Goal: Task Accomplishment & Management: Complete application form

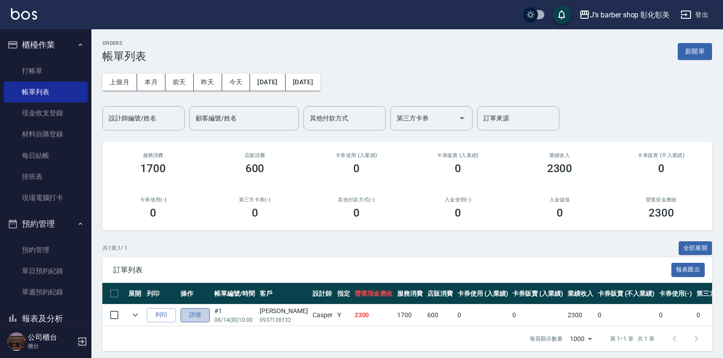
click at [197, 313] on link "詳情" at bounding box center [195, 315] width 29 height 14
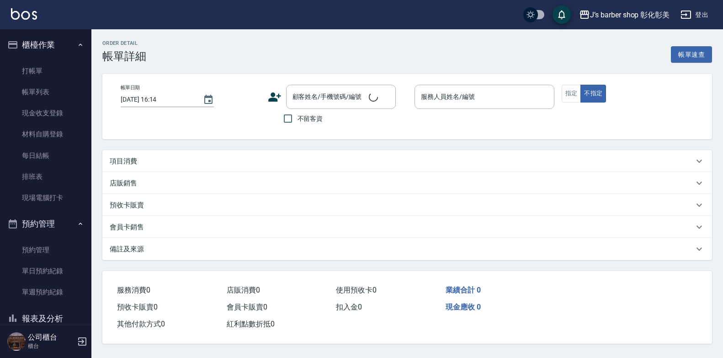
type input "[DATE] 10:00"
type input "Casper(無代號)"
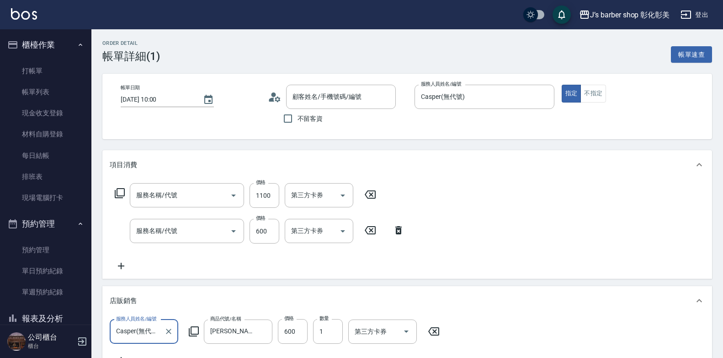
type input "[PERSON_NAME]/0937138132/"
type input "冷燙(LP)"
type input "洗剪(101)"
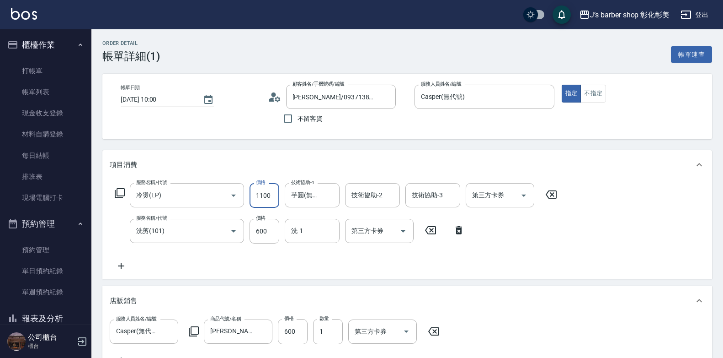
click at [263, 195] on input "1100" at bounding box center [265, 195] width 30 height 25
type input "1000"
click at [256, 230] on input "600" at bounding box center [265, 231] width 30 height 25
drag, startPoint x: 256, startPoint y: 230, endPoint x: 247, endPoint y: 223, distance: 11.7
click at [256, 230] on input "600" at bounding box center [265, 231] width 30 height 25
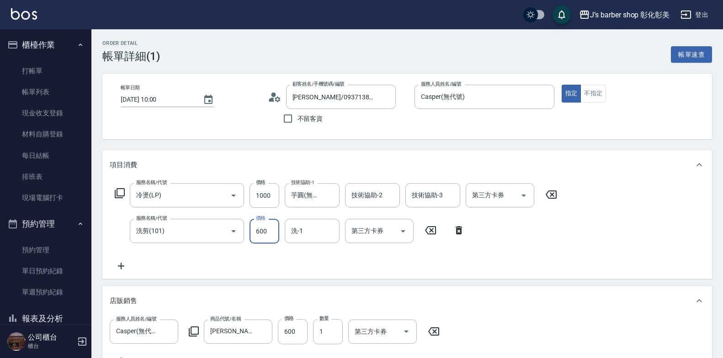
click at [262, 228] on input "600" at bounding box center [265, 231] width 30 height 25
click at [260, 233] on input "600" at bounding box center [265, 231] width 30 height 25
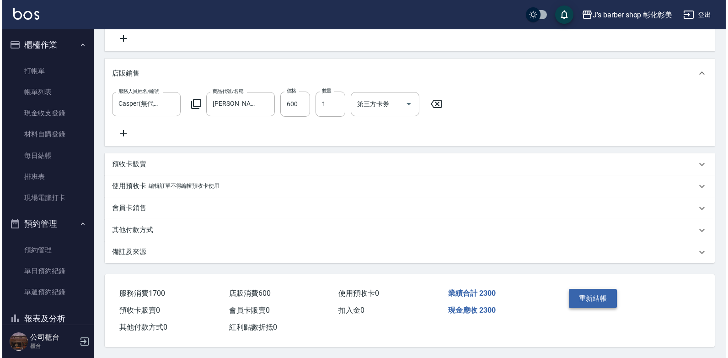
scroll to position [238, 0]
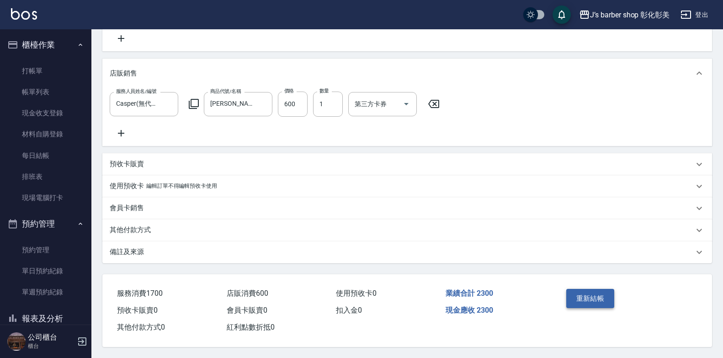
type input "700"
click at [596, 296] on button "重新結帳" at bounding box center [591, 298] width 48 height 19
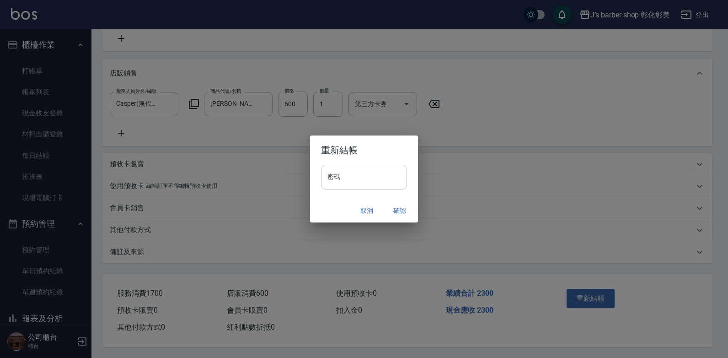
click at [325, 176] on input "密碼" at bounding box center [364, 177] width 86 height 25
click at [356, 172] on input "*****" at bounding box center [364, 177] width 86 height 25
type input "****"
click at [401, 208] on button "確認" at bounding box center [399, 210] width 29 height 17
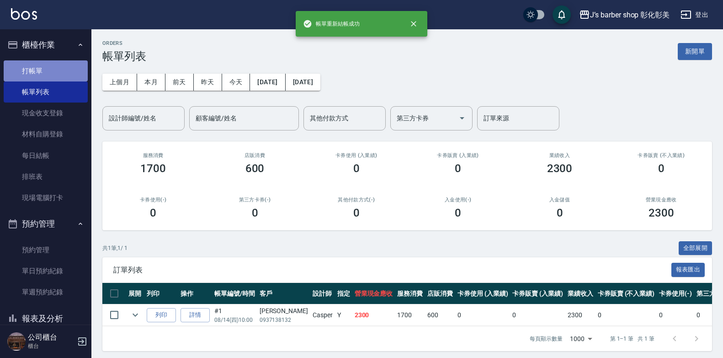
click at [45, 64] on link "打帳單" at bounding box center [46, 70] width 84 height 21
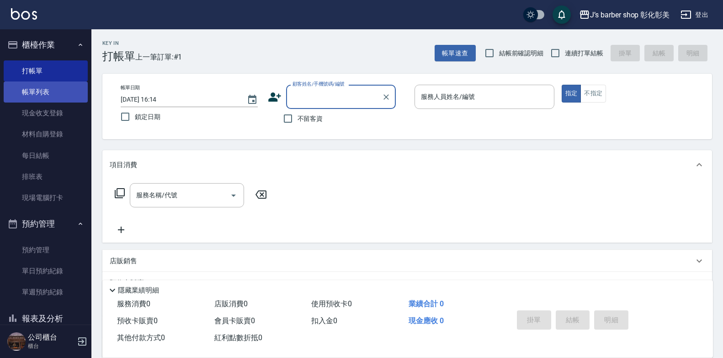
drag, startPoint x: 49, startPoint y: 85, endPoint x: 55, endPoint y: 59, distance: 26.7
click at [49, 86] on link "帳單列表" at bounding box center [46, 91] width 84 height 21
click at [50, 82] on link "帳單列表" at bounding box center [46, 91] width 84 height 21
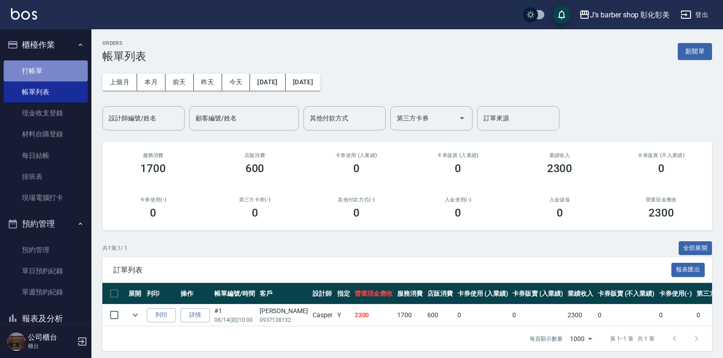
click at [56, 70] on link "打帳單" at bounding box center [46, 70] width 84 height 21
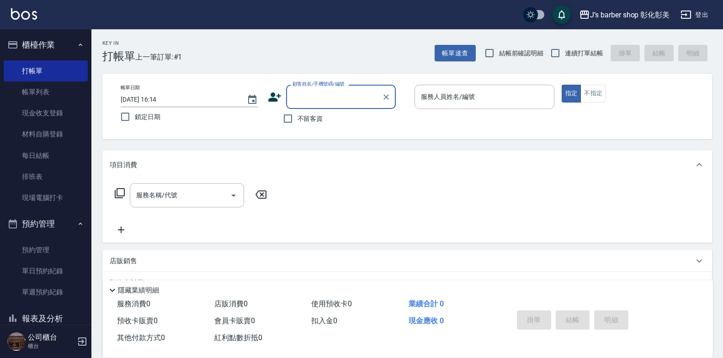
click at [157, 99] on input "[DATE] 16:14" at bounding box center [179, 99] width 117 height 15
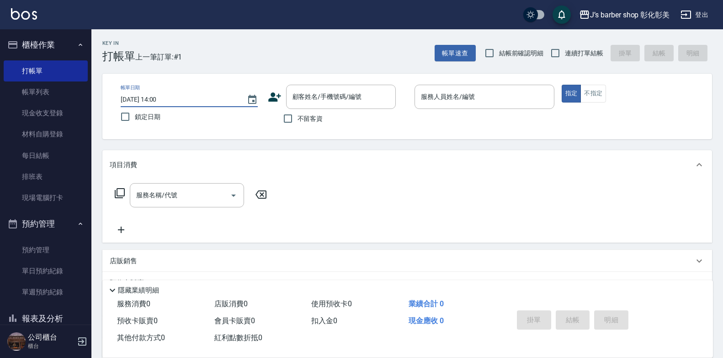
type input "[DATE] 14:00"
click at [272, 93] on icon at bounding box center [274, 96] width 13 height 9
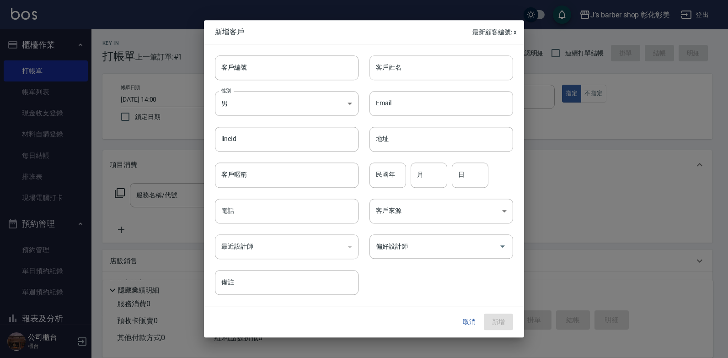
click at [379, 70] on div "客戶姓名 客戶姓名" at bounding box center [441, 67] width 144 height 25
type input "v"
click at [606, 165] on div at bounding box center [364, 179] width 728 height 358
click at [469, 319] on button "取消" at bounding box center [469, 321] width 29 height 17
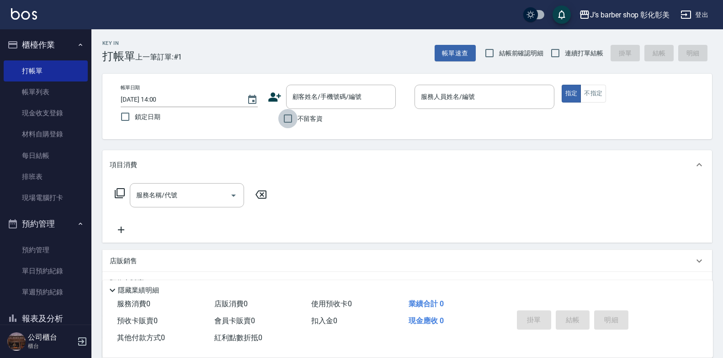
click at [290, 119] on input "不留客資" at bounding box center [287, 118] width 19 height 19
checkbox input "true"
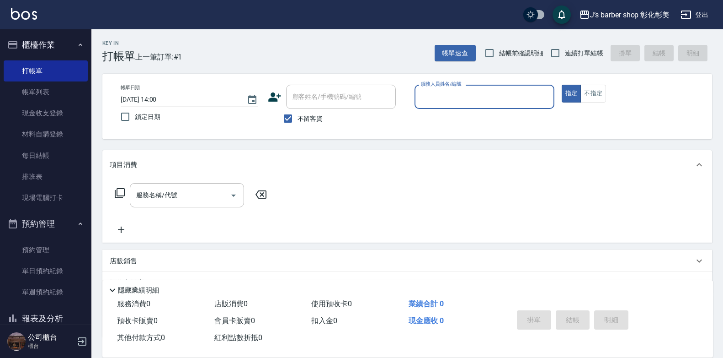
click at [490, 100] on input "服務人員姓名/編號" at bounding box center [485, 97] width 132 height 16
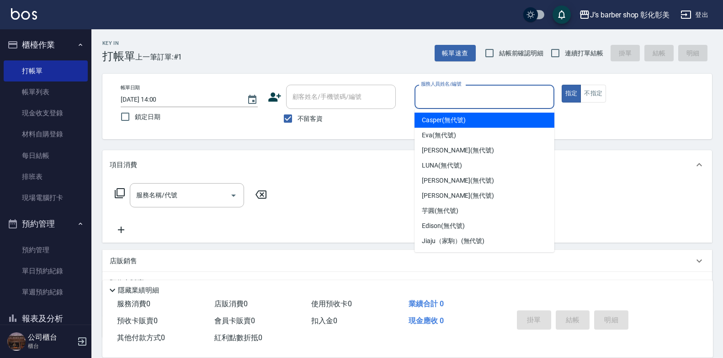
click at [493, 118] on div "Casper (無代號)" at bounding box center [485, 119] width 140 height 15
type input "Casper(無代號)"
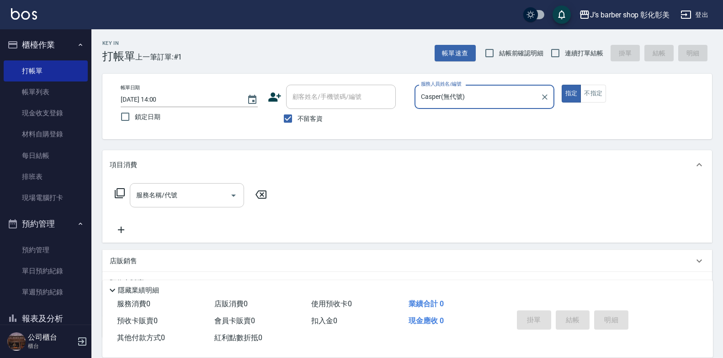
click at [181, 196] on input "服務名稱/代號" at bounding box center [180, 195] width 92 height 16
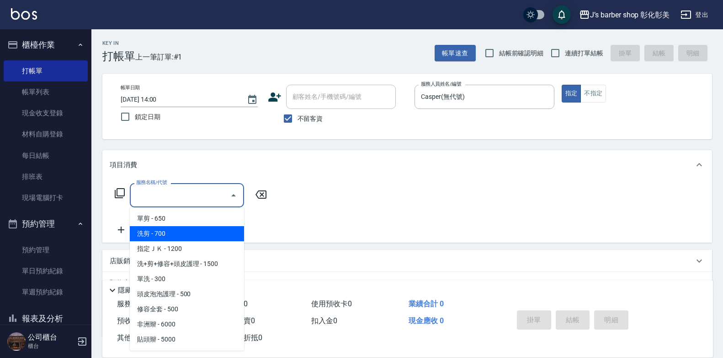
click at [178, 229] on span "洗剪 - 700" at bounding box center [187, 233] width 114 height 15
type input "洗剪(101)"
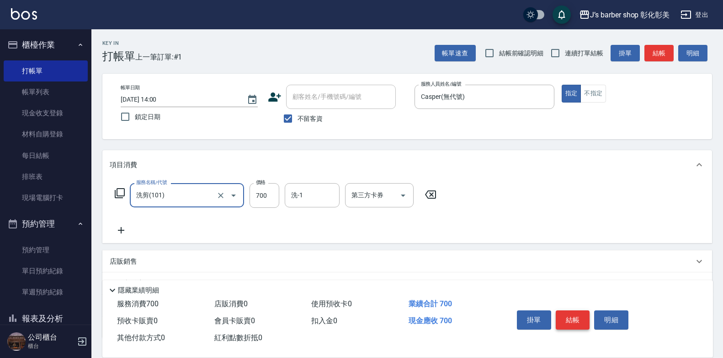
click at [579, 319] on button "結帳" at bounding box center [573, 319] width 34 height 19
